Goal: Obtain resource: Download file/media

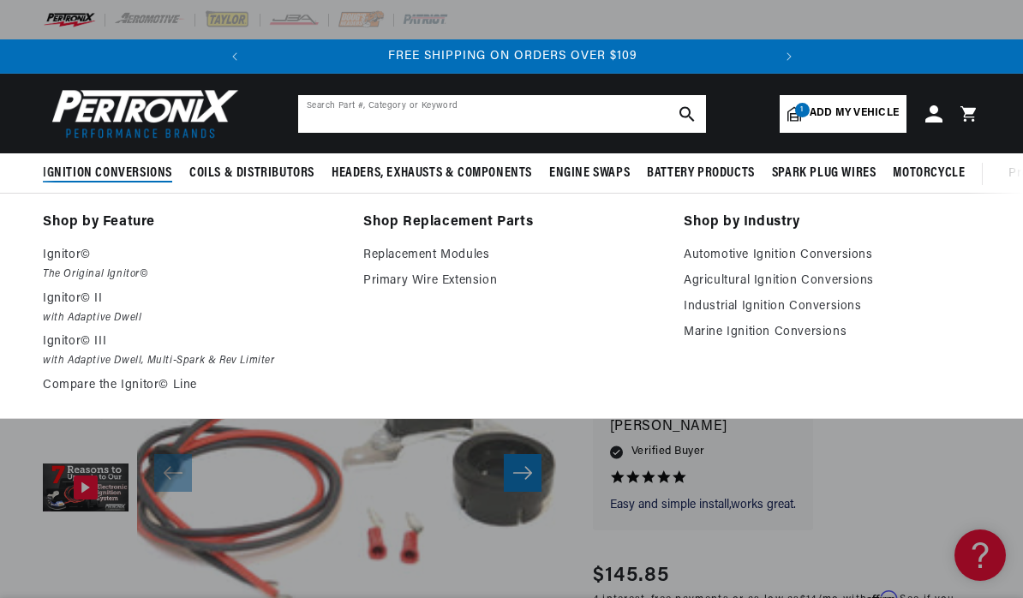
click at [510, 115] on input "text" at bounding box center [502, 114] width 408 height 38
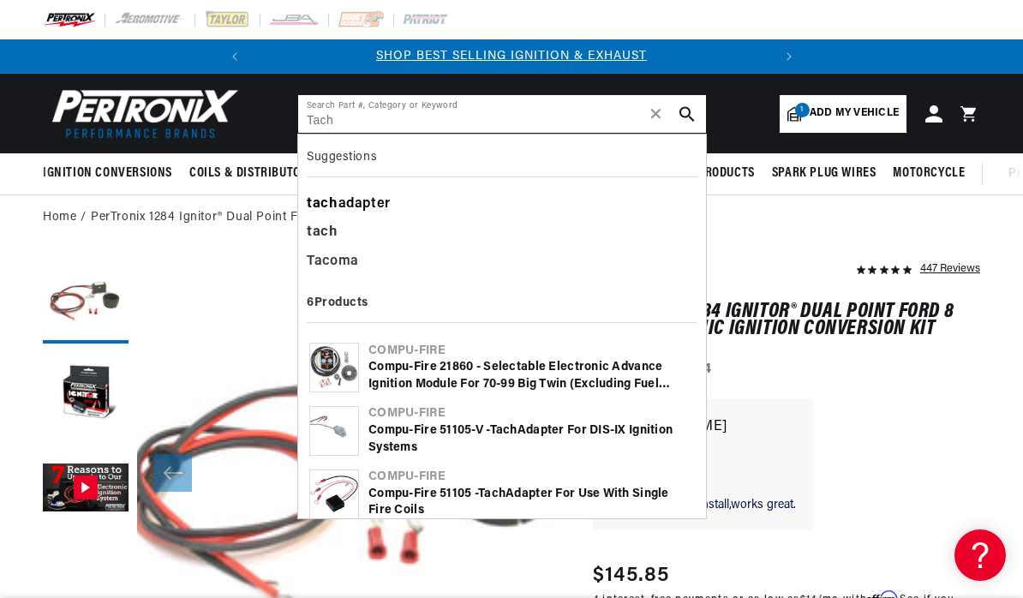
type input "Tach"
click at [366, 215] on div "tach adapter" at bounding box center [502, 204] width 391 height 29
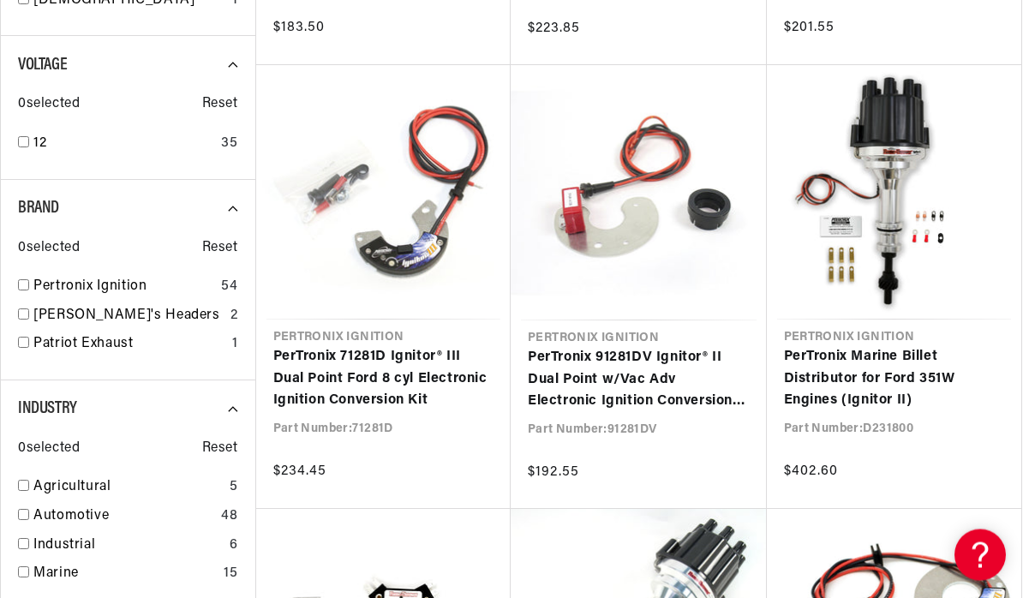
scroll to position [0, 519]
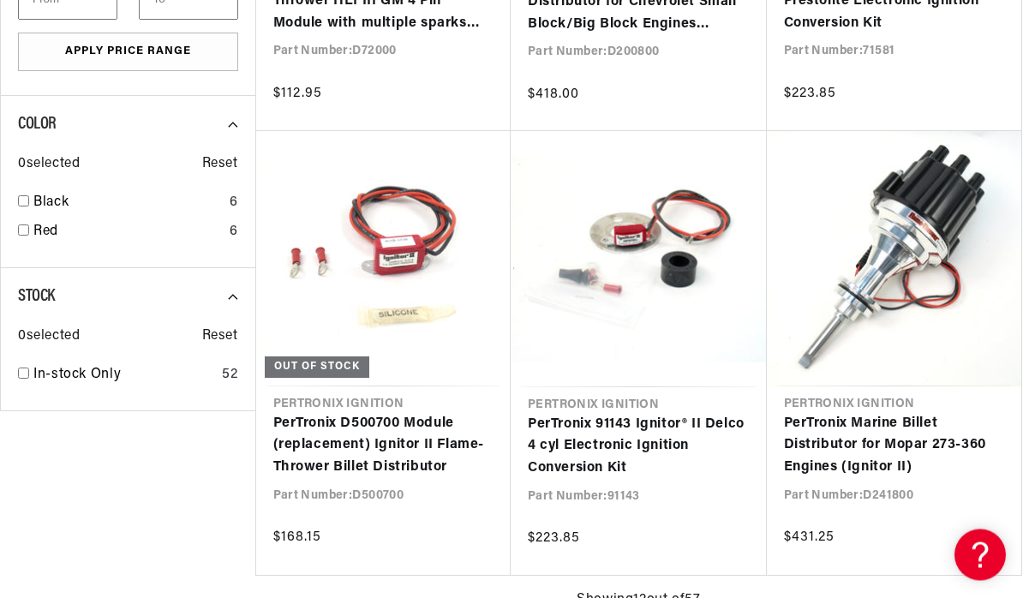
type input "adapter"
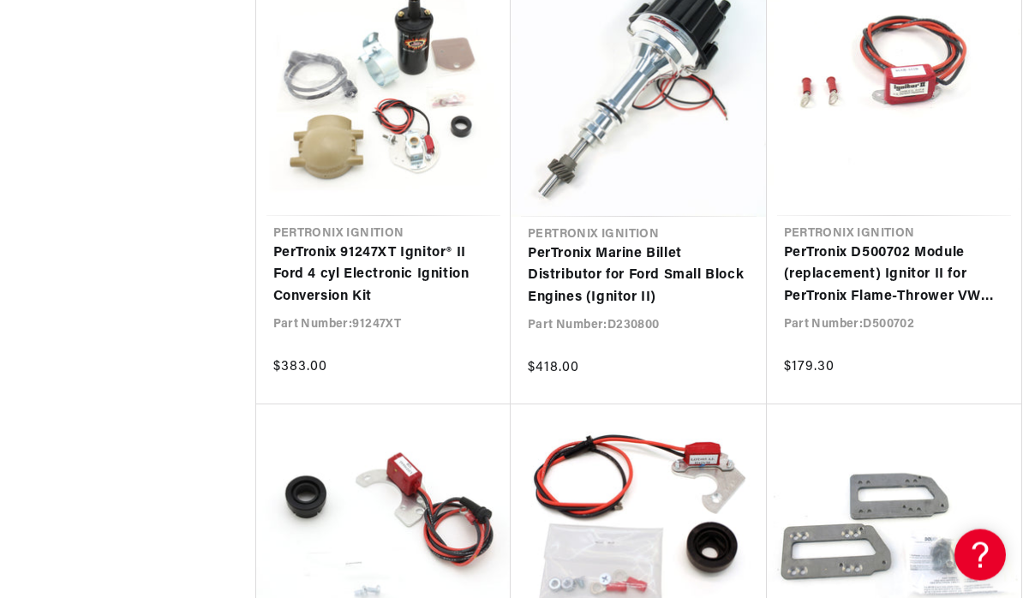
scroll to position [2593, 0]
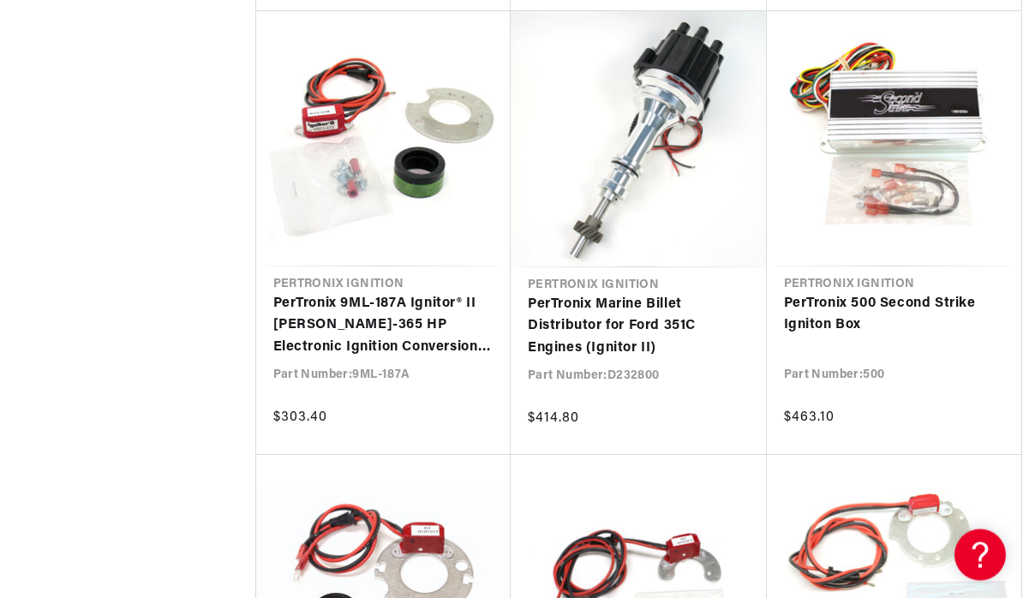
scroll to position [0, 519]
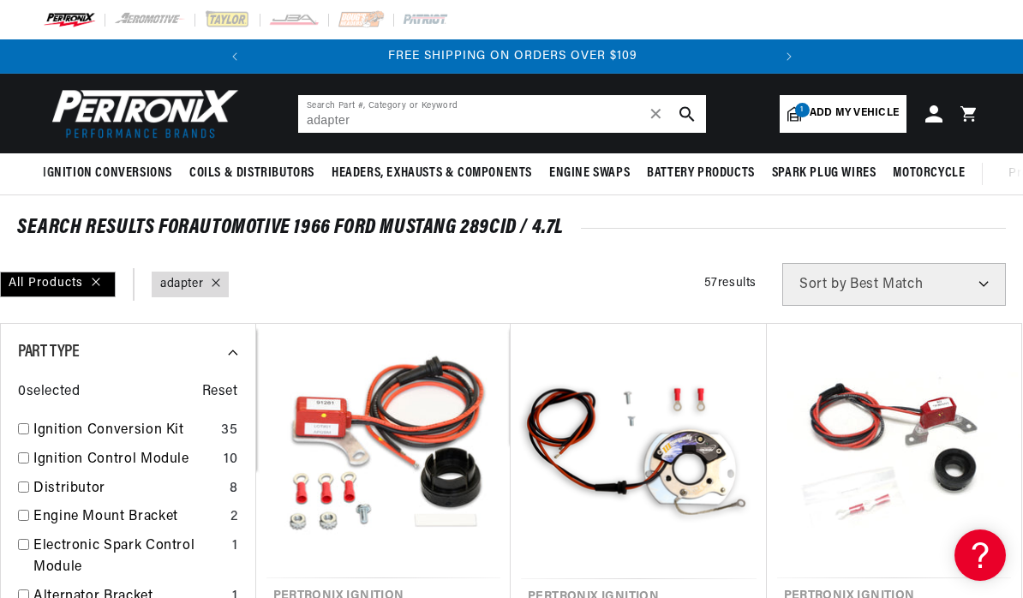
click at [413, 121] on input "adapter" at bounding box center [502, 114] width 408 height 38
click at [675, 113] on button "search button" at bounding box center [687, 114] width 38 height 38
click at [661, 114] on span "✕" at bounding box center [656, 114] width 15 height 0
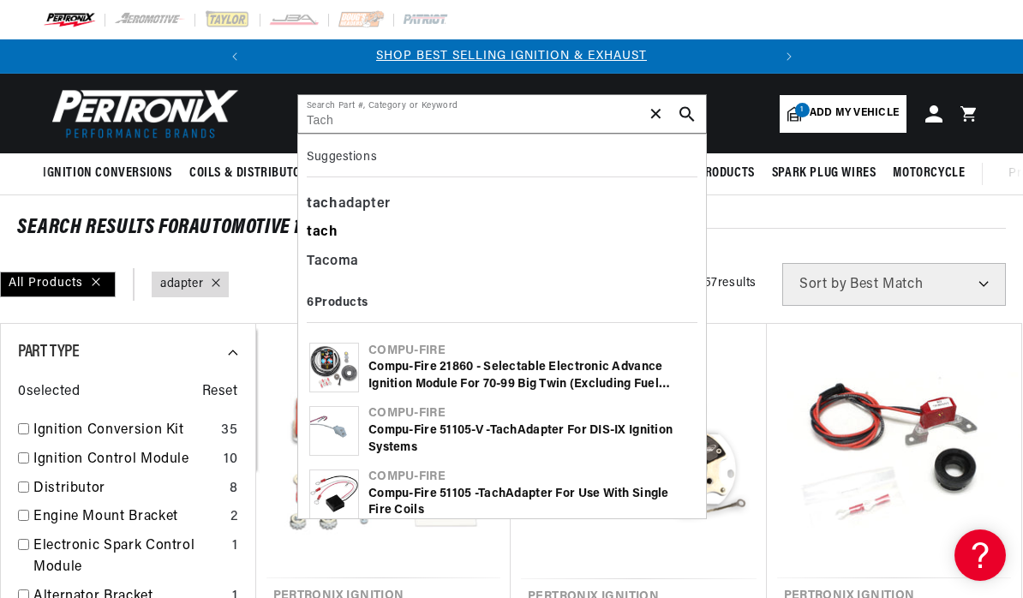
click at [331, 233] on b "tach" at bounding box center [323, 232] width 32 height 14
type input "tach"
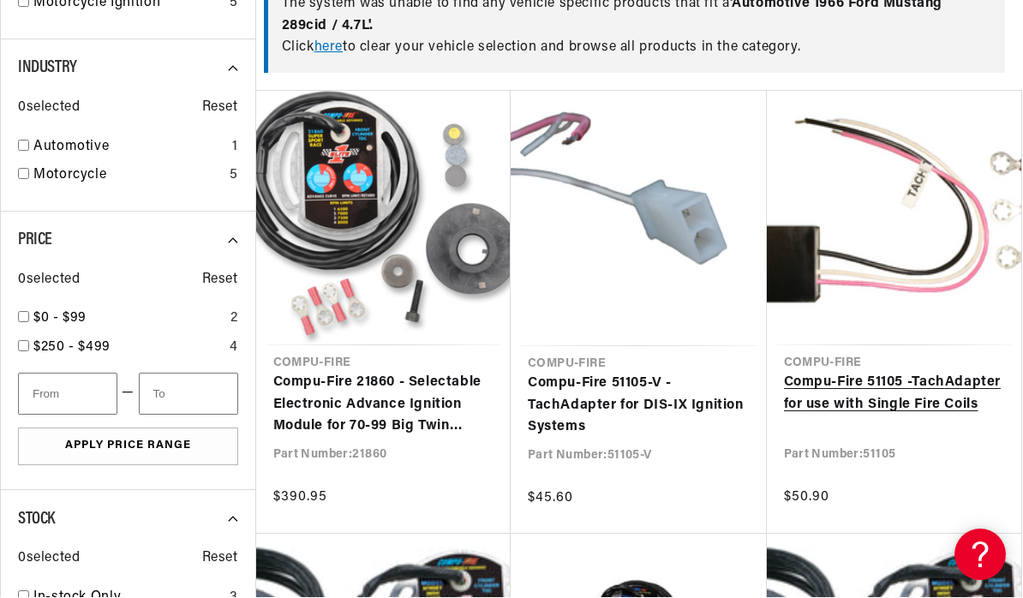
click at [884, 382] on link "Compu-Fire 51105 - Tach Adapter for use with Single Fire Coils" at bounding box center [894, 395] width 221 height 44
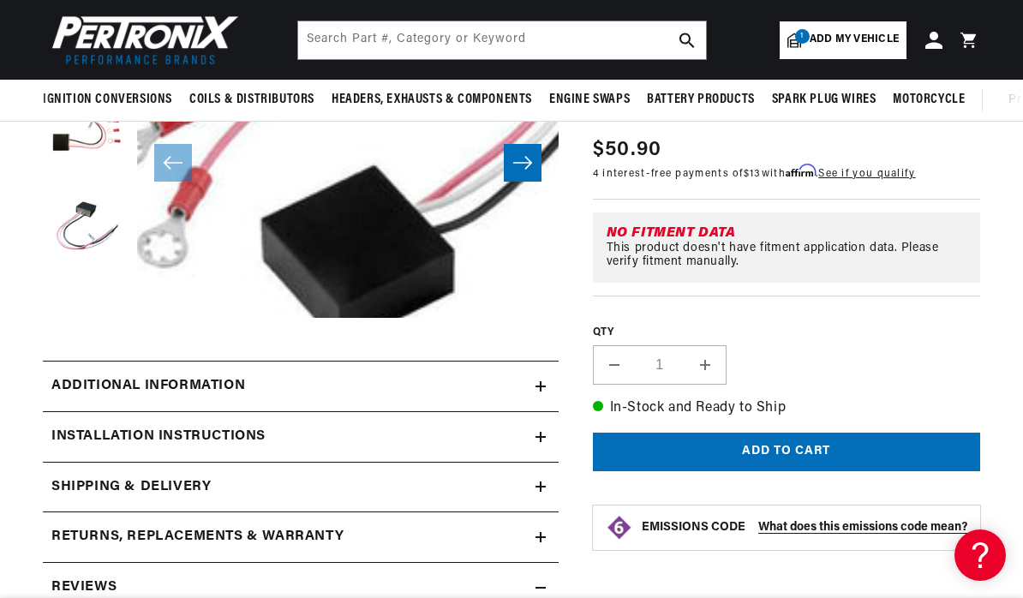
click at [536, 443] on summary "Installation instructions" at bounding box center [301, 437] width 516 height 50
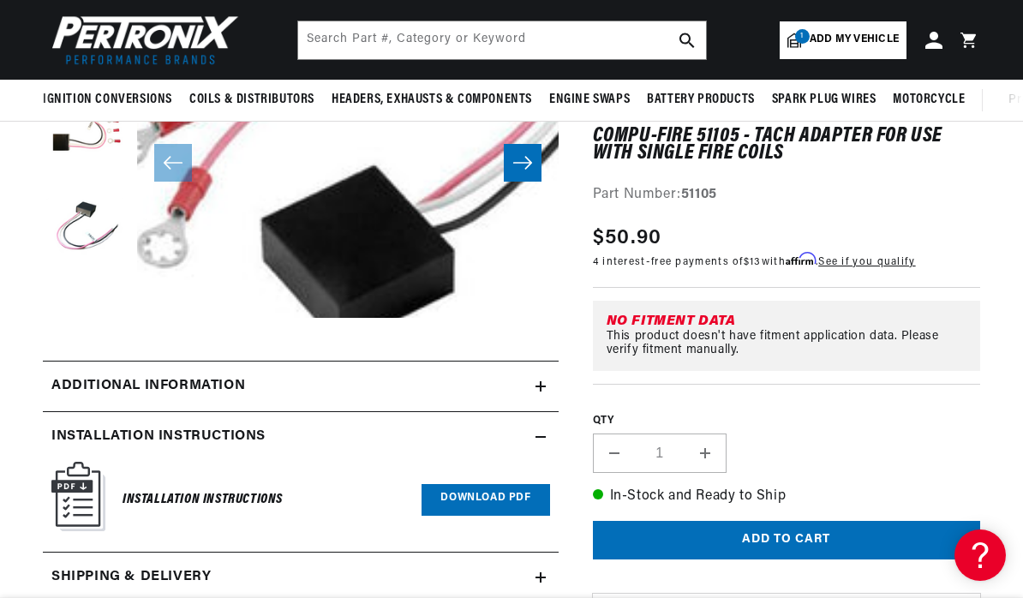
click at [123, 501] on h6 "Installation Instructions" at bounding box center [203, 499] width 160 height 23
click at [452, 493] on link "Download PDF" at bounding box center [486, 500] width 128 height 32
click at [533, 395] on div "Additional information" at bounding box center [289, 386] width 493 height 22
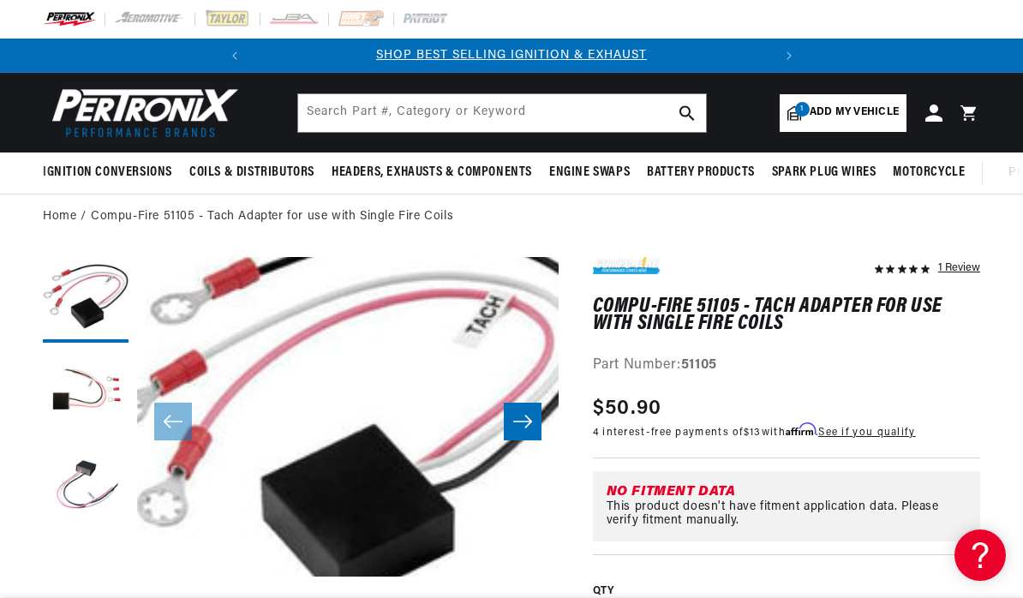
scroll to position [0, 0]
